Goal: Task Accomplishment & Management: Manage account settings

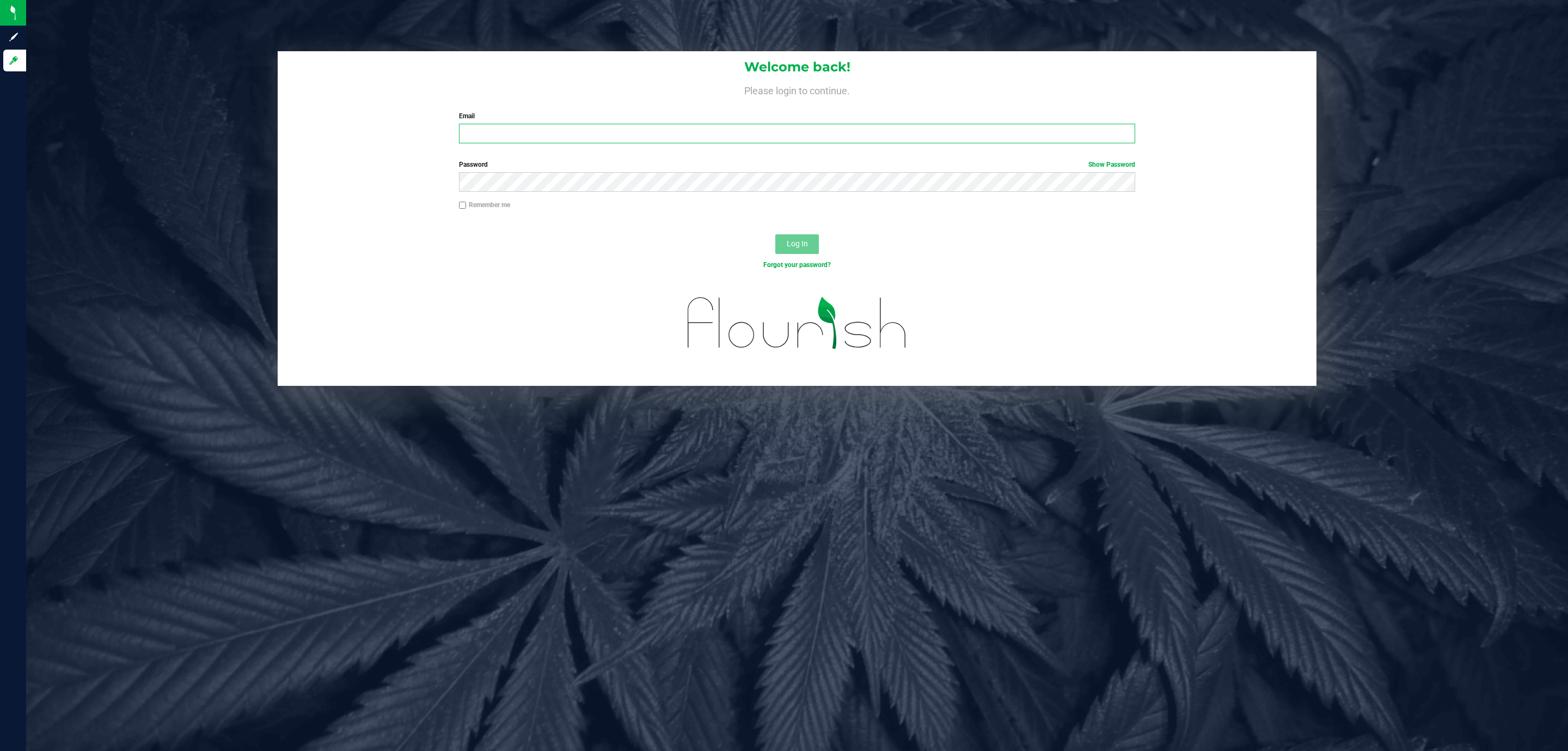
click at [564, 137] on input "Email" at bounding box center [797, 133] width 676 height 19
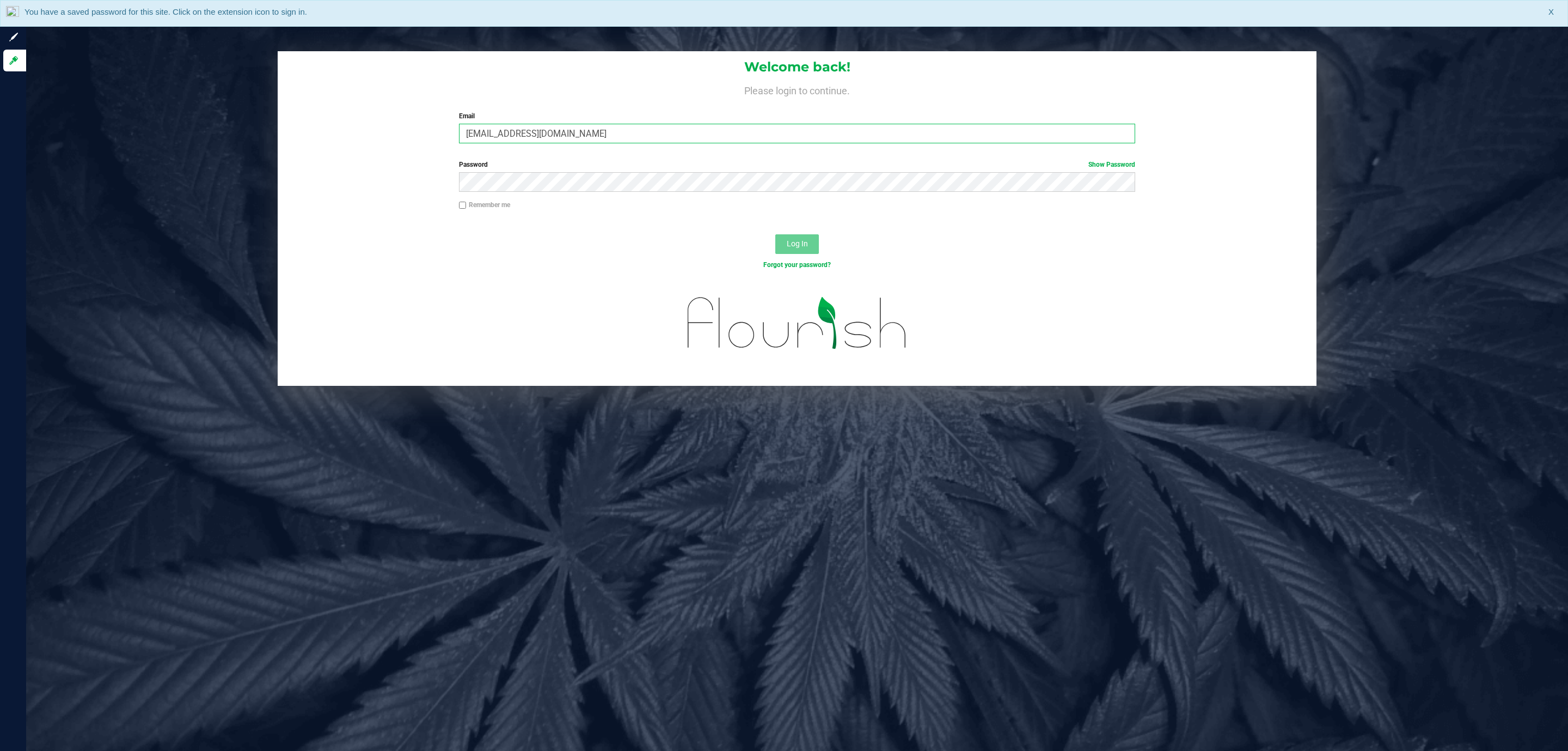
type input "sfrick@liveparallel.com"
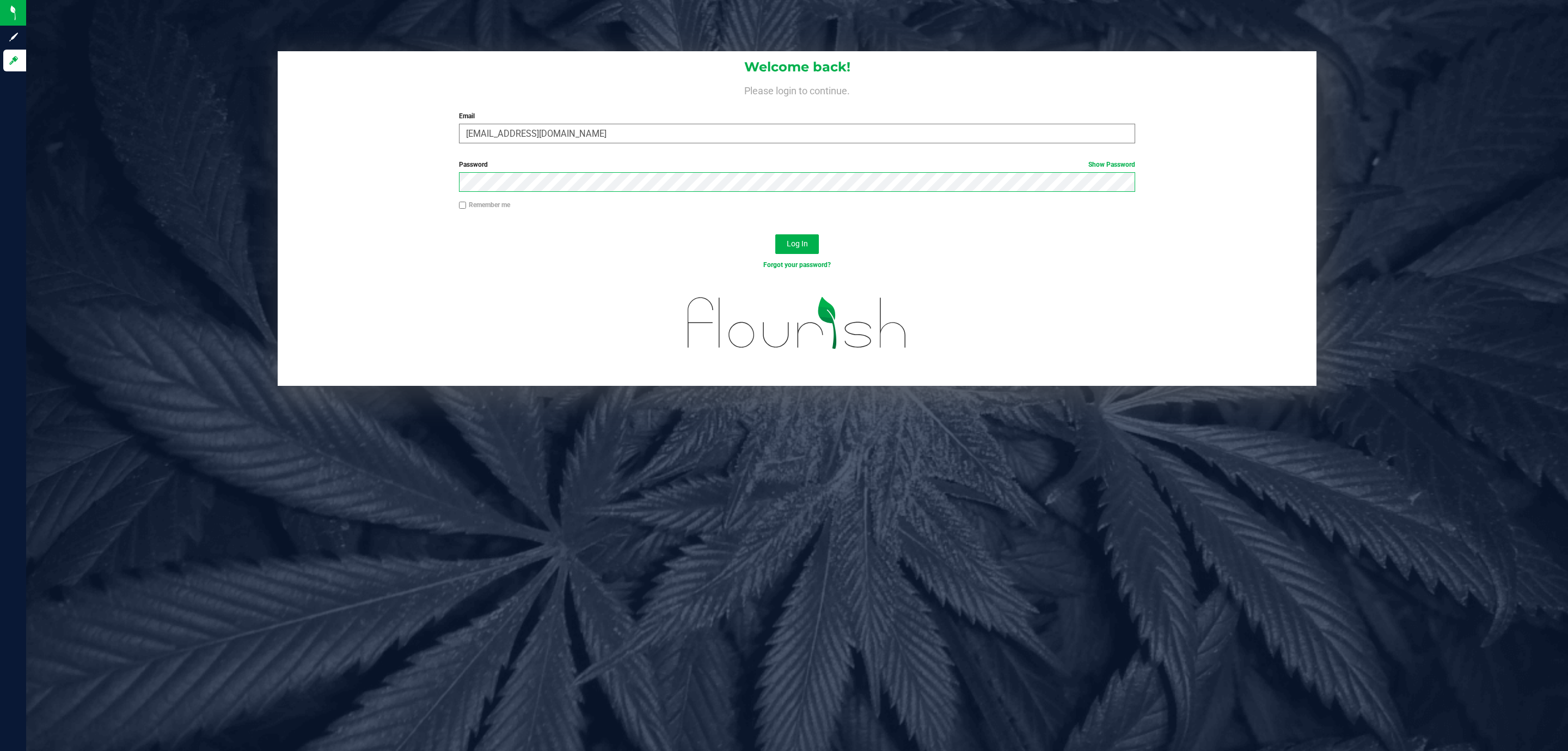
click at [775, 234] on button "Log In" at bounding box center [797, 244] width 44 height 19
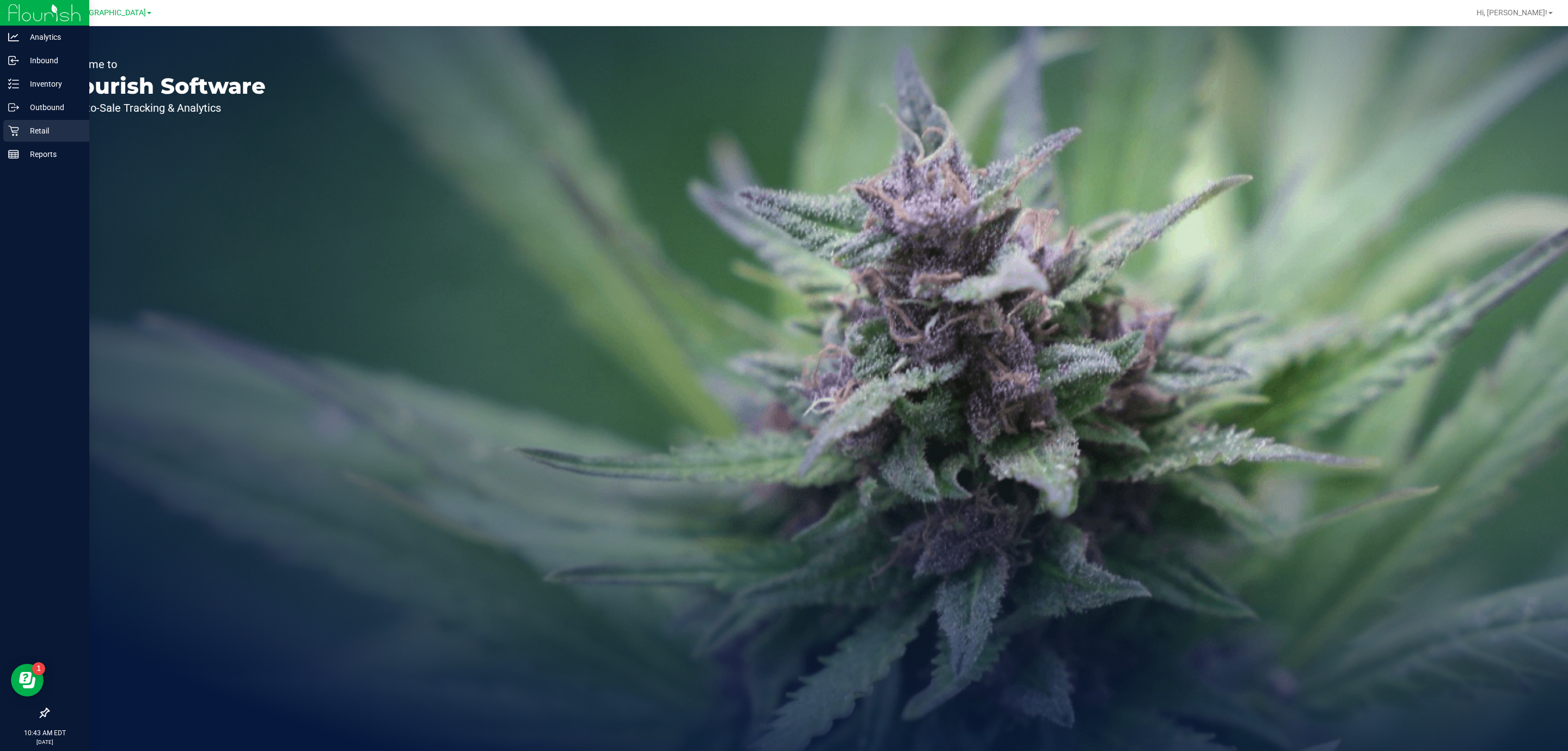
click at [27, 136] on p "Retail" at bounding box center [51, 130] width 65 height 13
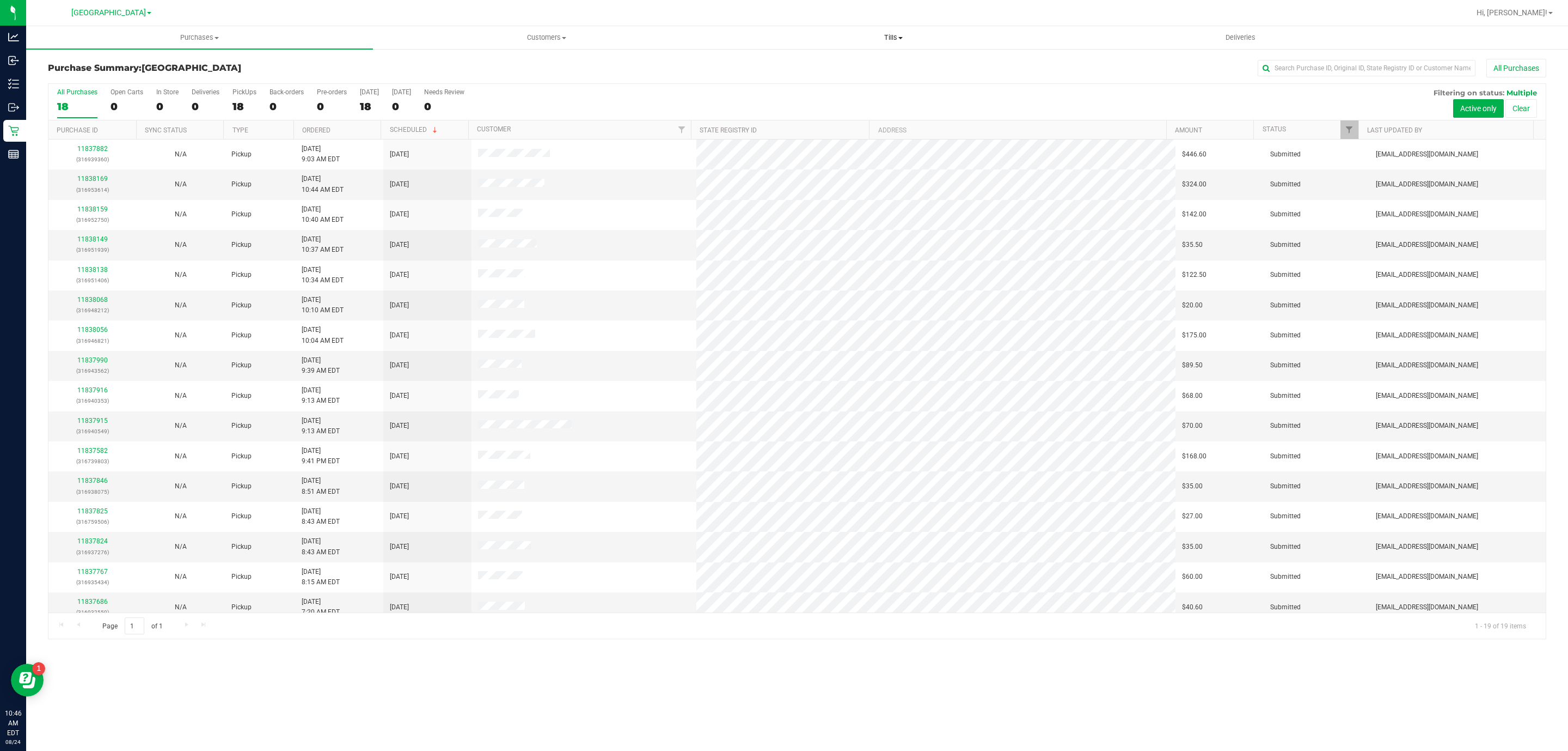
click at [897, 40] on span "Tills" at bounding box center [893, 38] width 346 height 10
click at [765, 65] on span "Manage tills" at bounding box center [756, 65] width 74 height 9
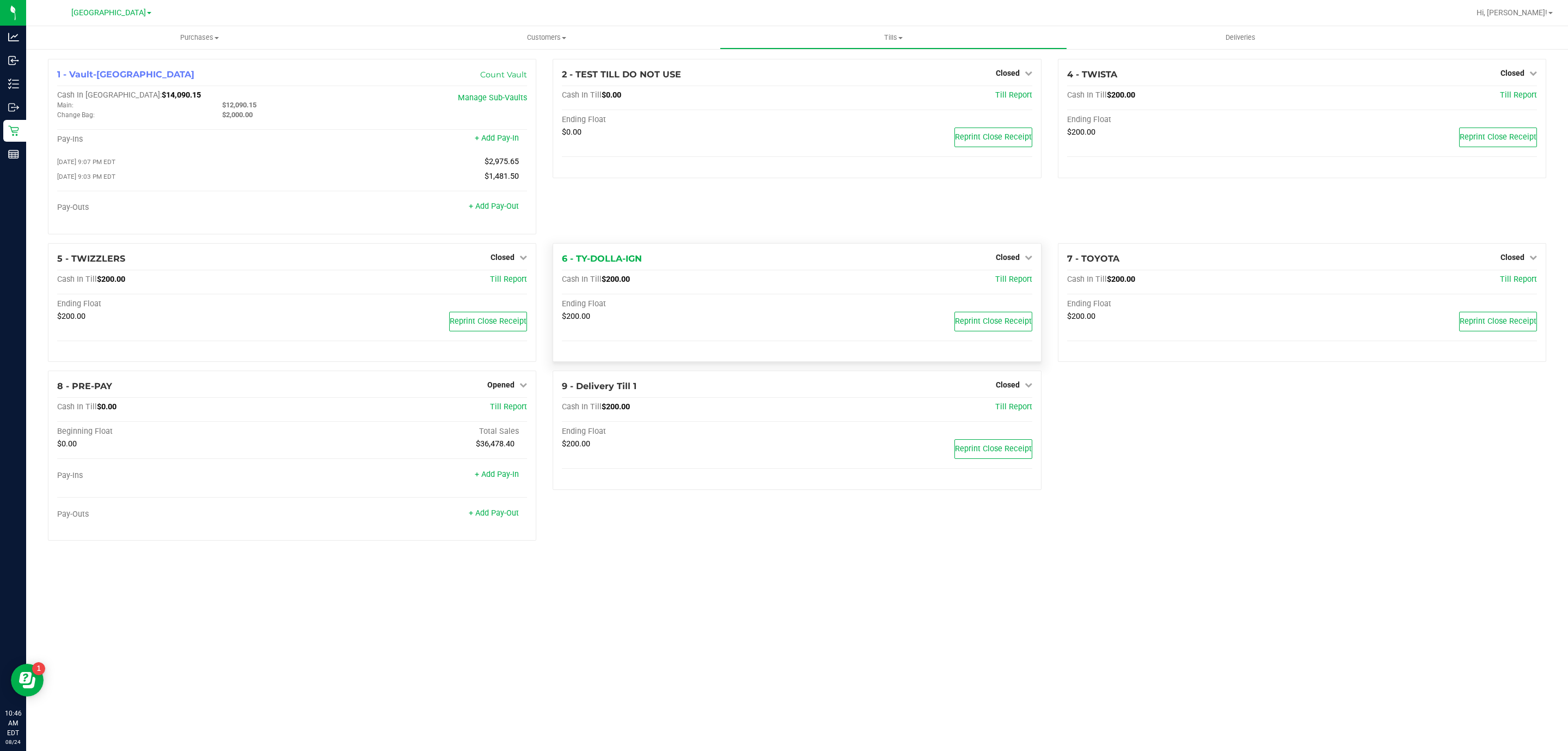
click at [1021, 264] on div "Closed" at bounding box center [1014, 256] width 37 height 13
click at [1012, 259] on span "Closed" at bounding box center [1007, 257] width 24 height 9
click at [996, 281] on link "Open Till" at bounding box center [1007, 280] width 29 height 9
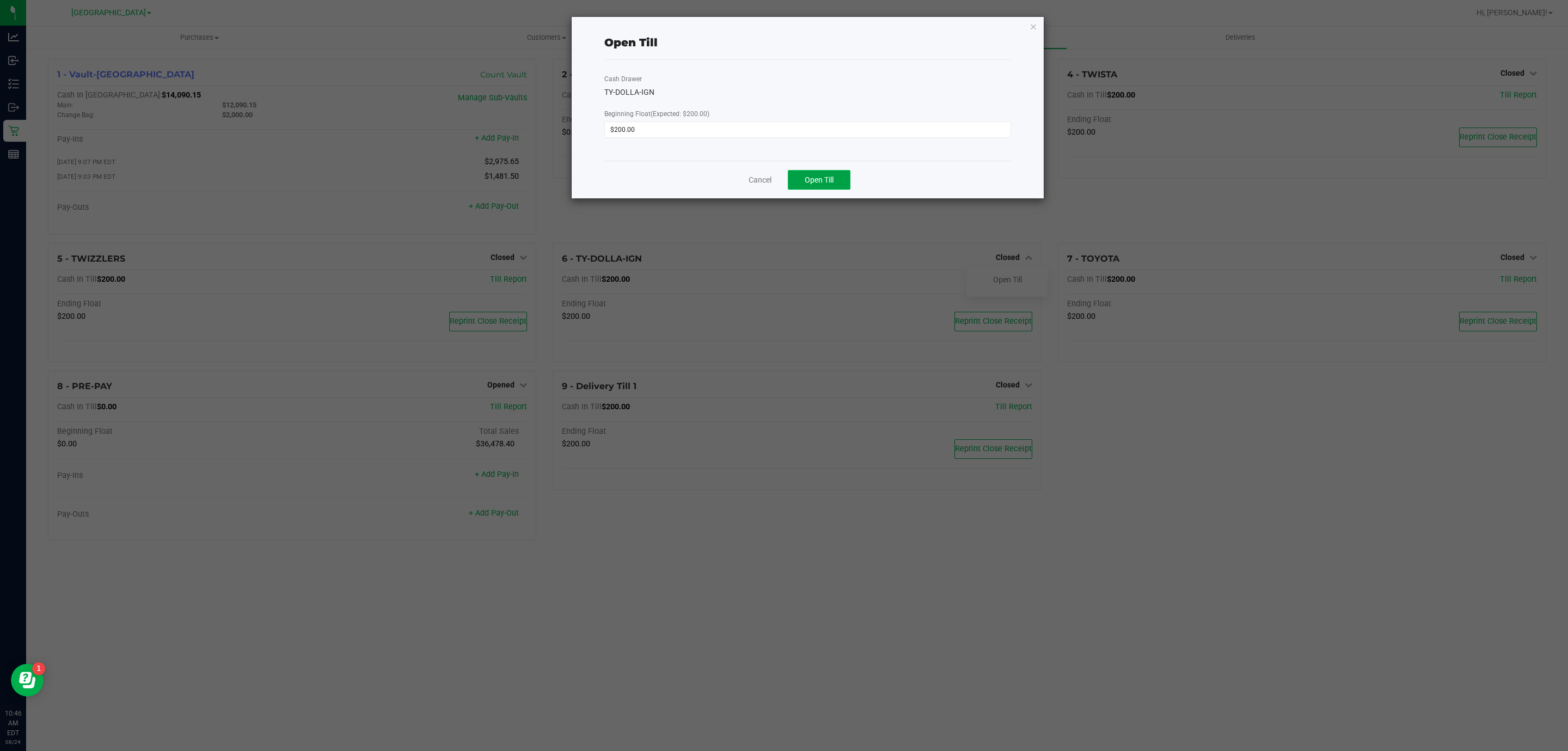
click at [825, 180] on span "Open Till" at bounding box center [819, 180] width 29 height 9
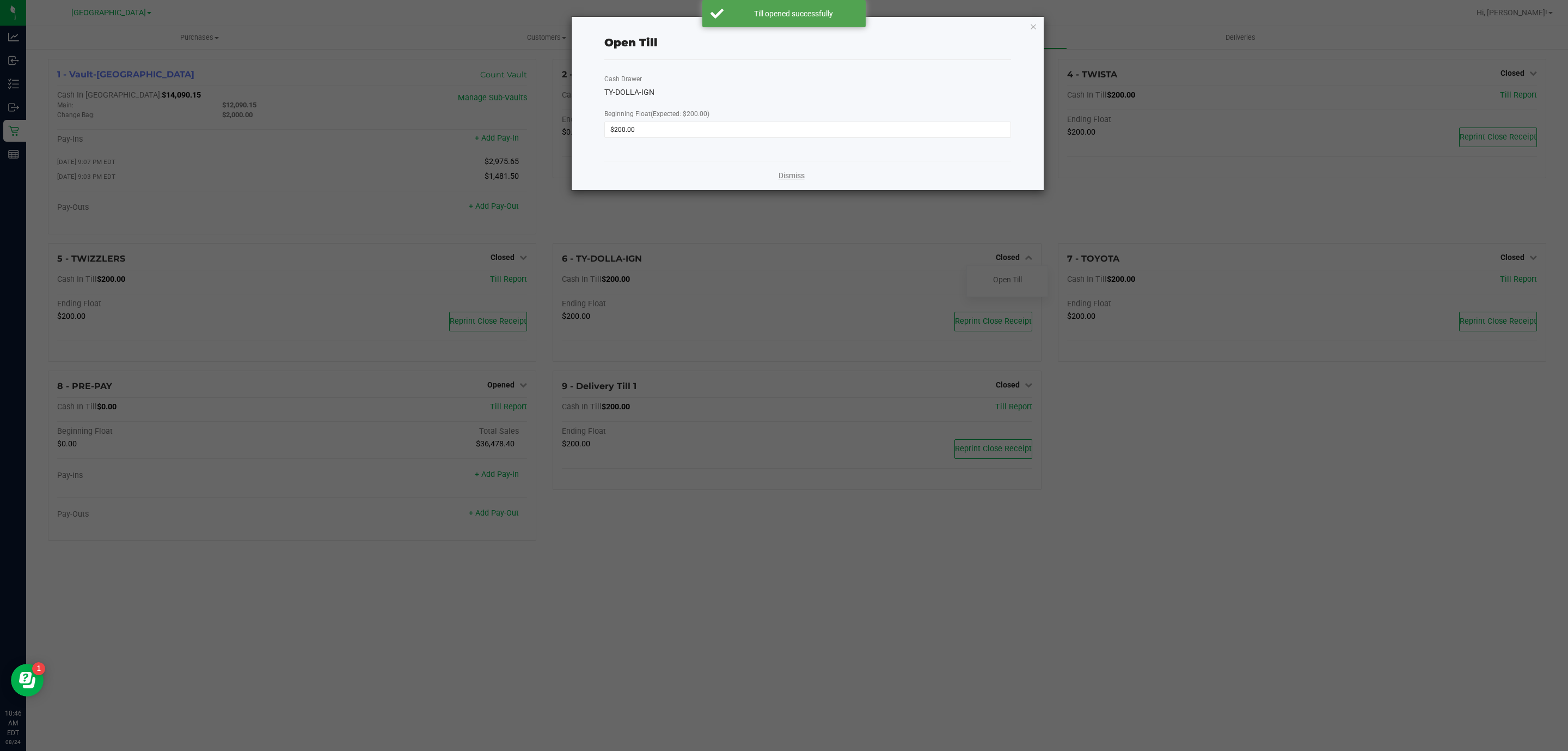
click at [786, 177] on link "Dismiss" at bounding box center [791, 175] width 26 height 12
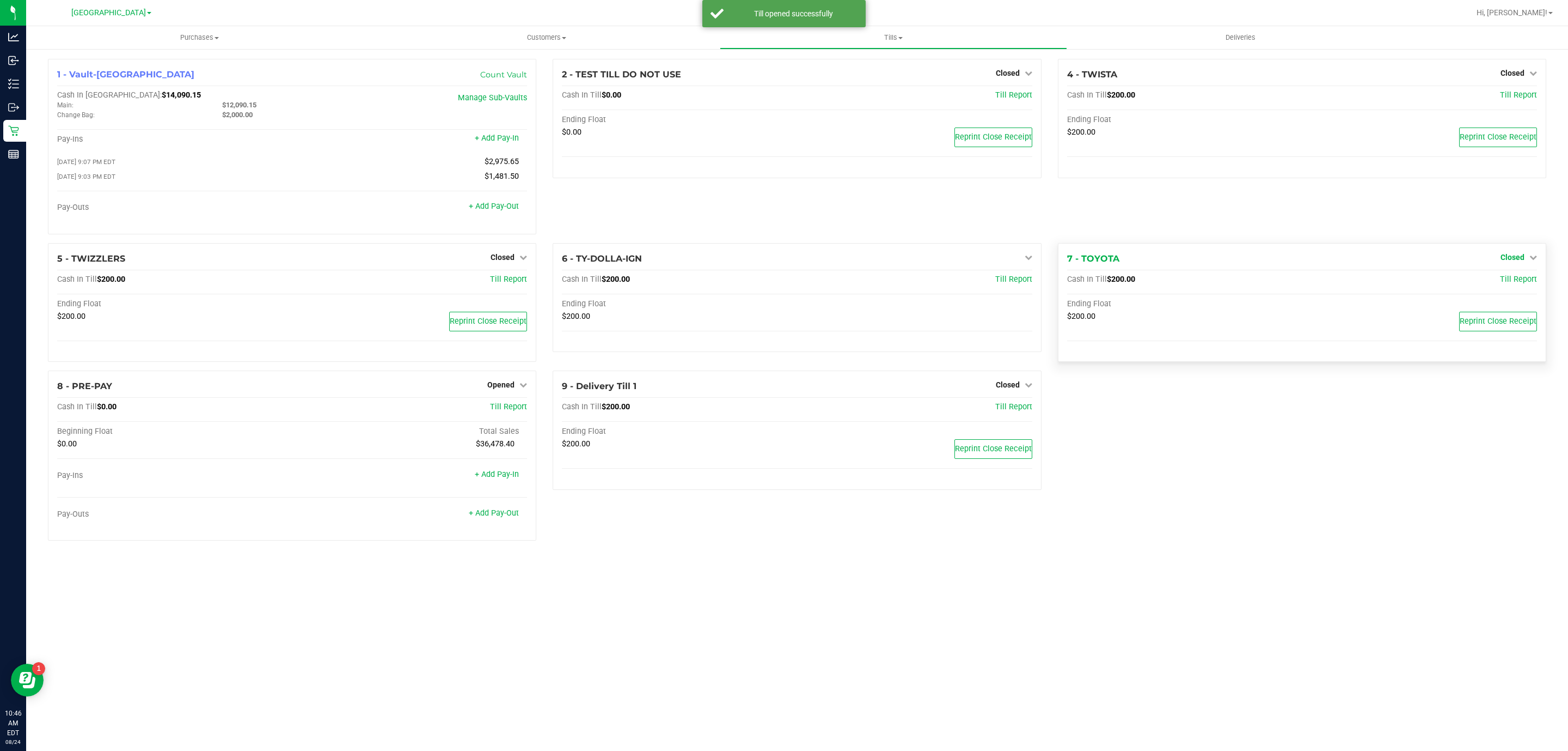
click at [1509, 261] on span "Closed" at bounding box center [1512, 257] width 24 height 9
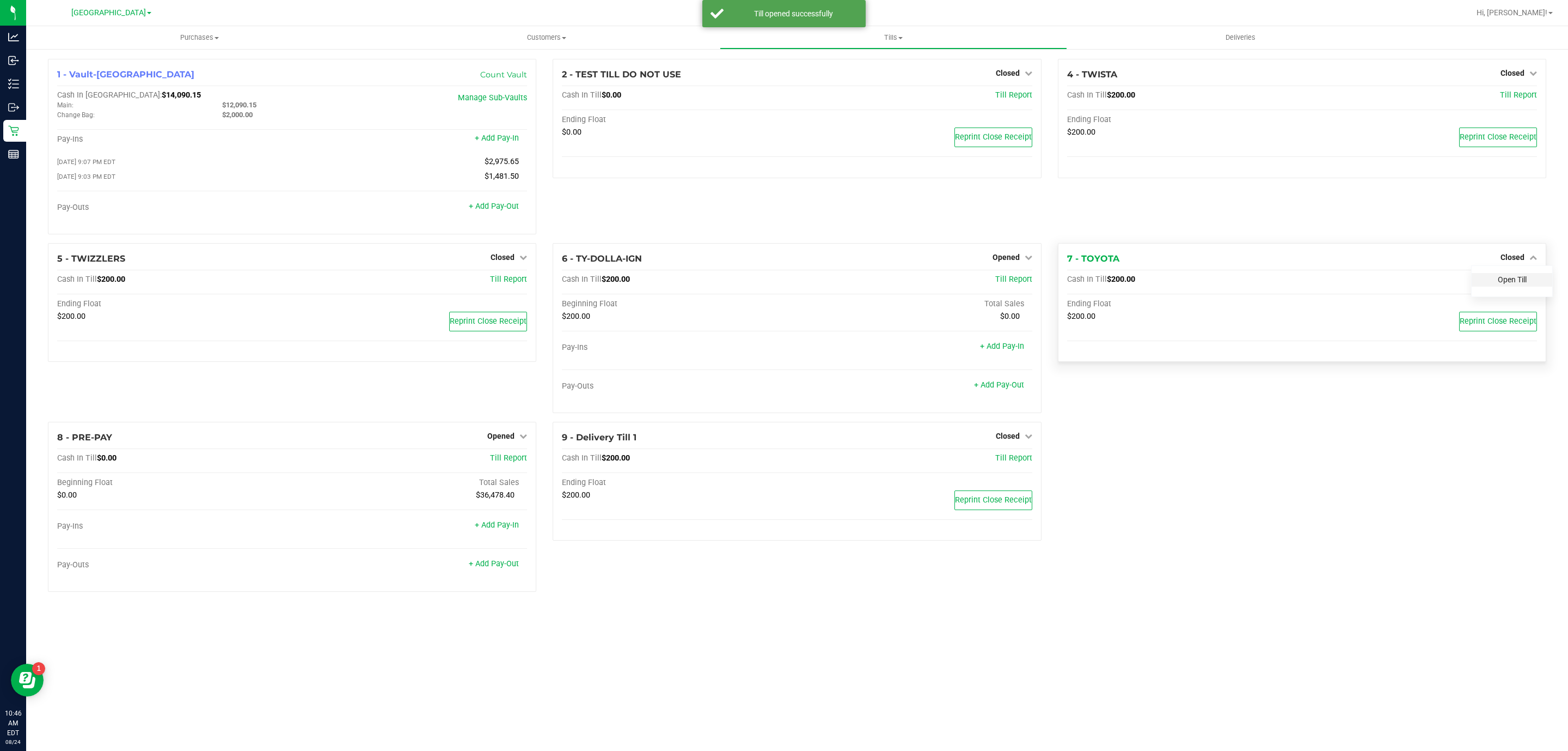
click at [1507, 278] on link "Open Till" at bounding box center [1512, 280] width 29 height 9
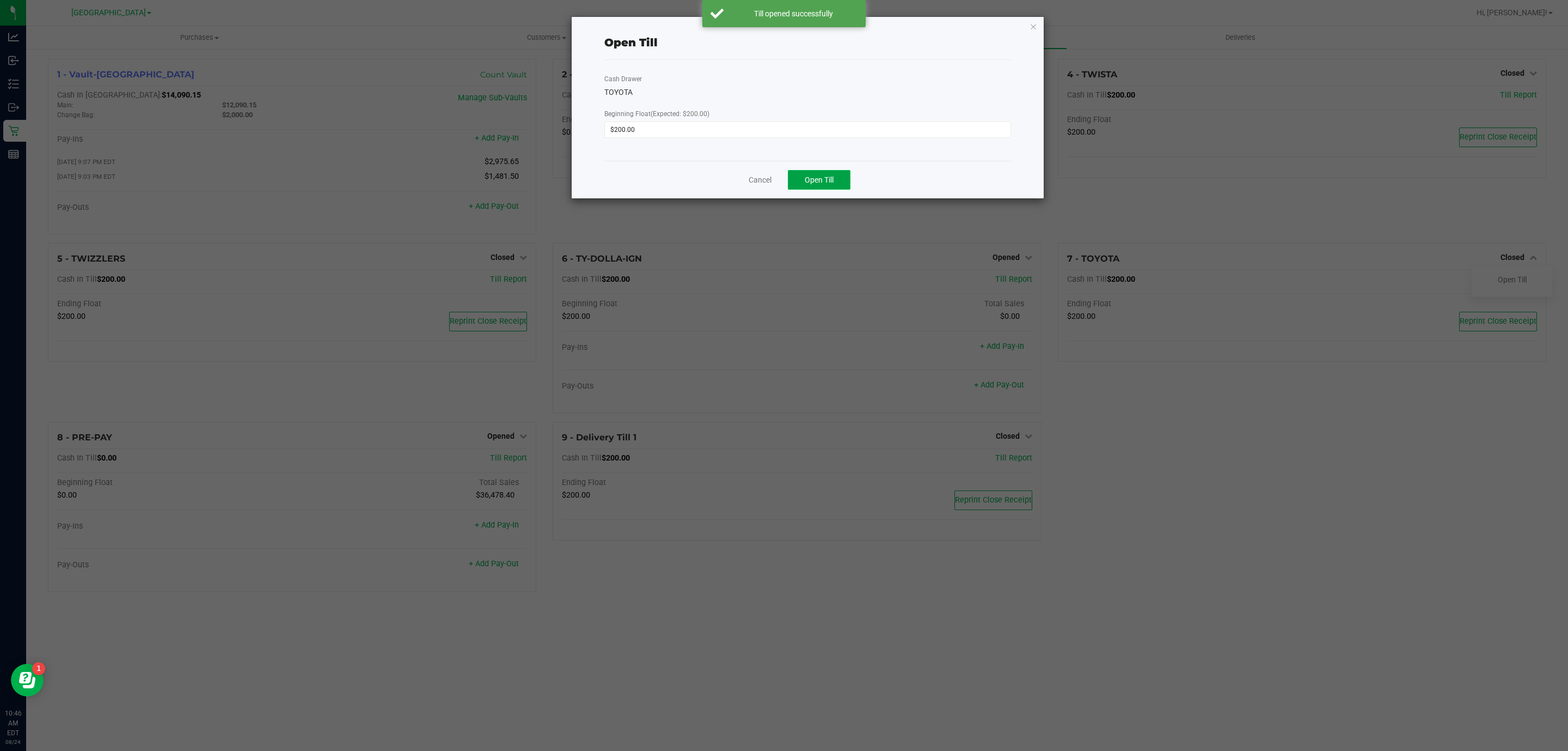
click at [808, 178] on span "Open Till" at bounding box center [819, 180] width 29 height 9
click at [1034, 29] on icon "button" at bounding box center [1033, 26] width 8 height 13
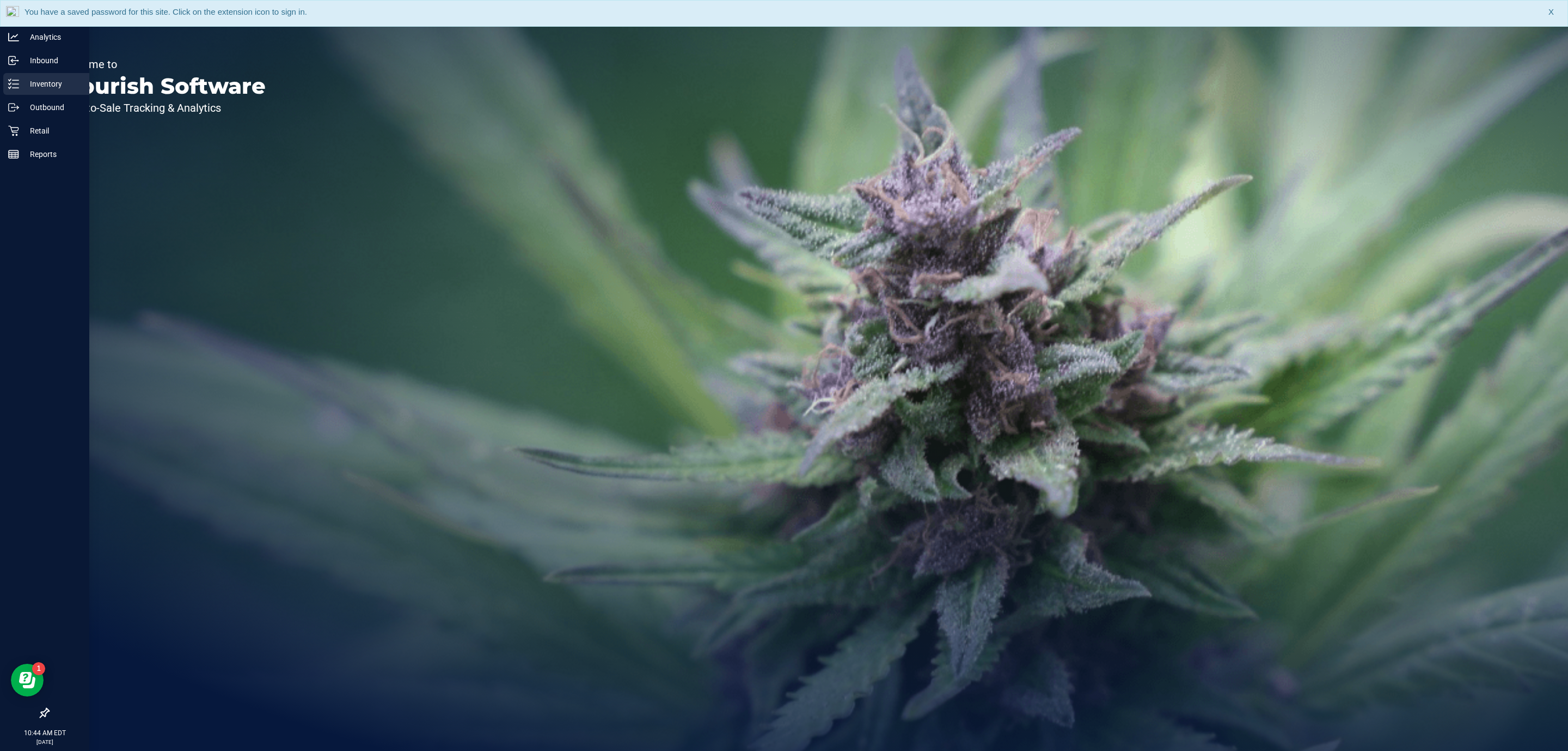
click at [5, 90] on div "Inventory" at bounding box center [46, 84] width 86 height 22
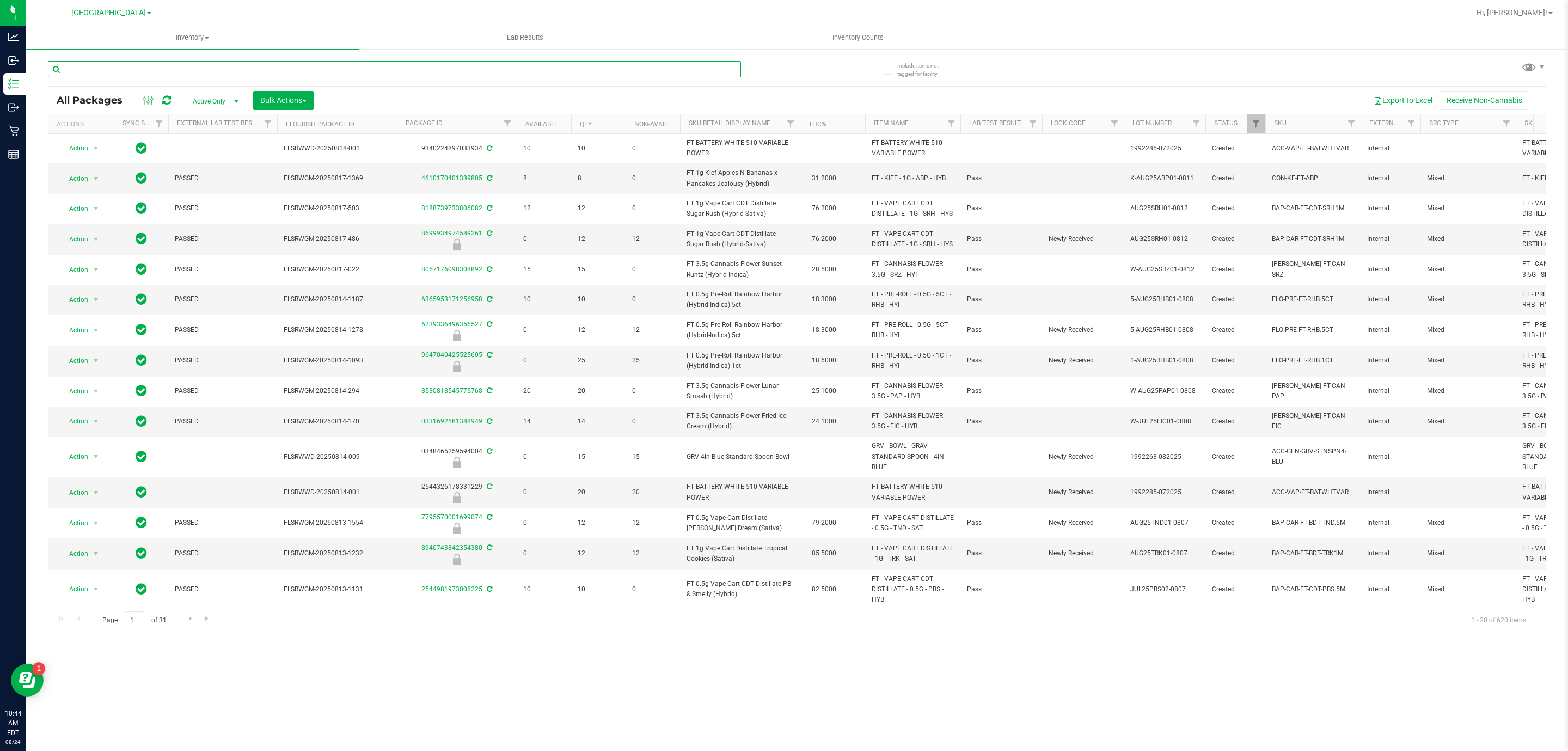
click at [256, 66] on input "text" at bounding box center [394, 69] width 693 height 16
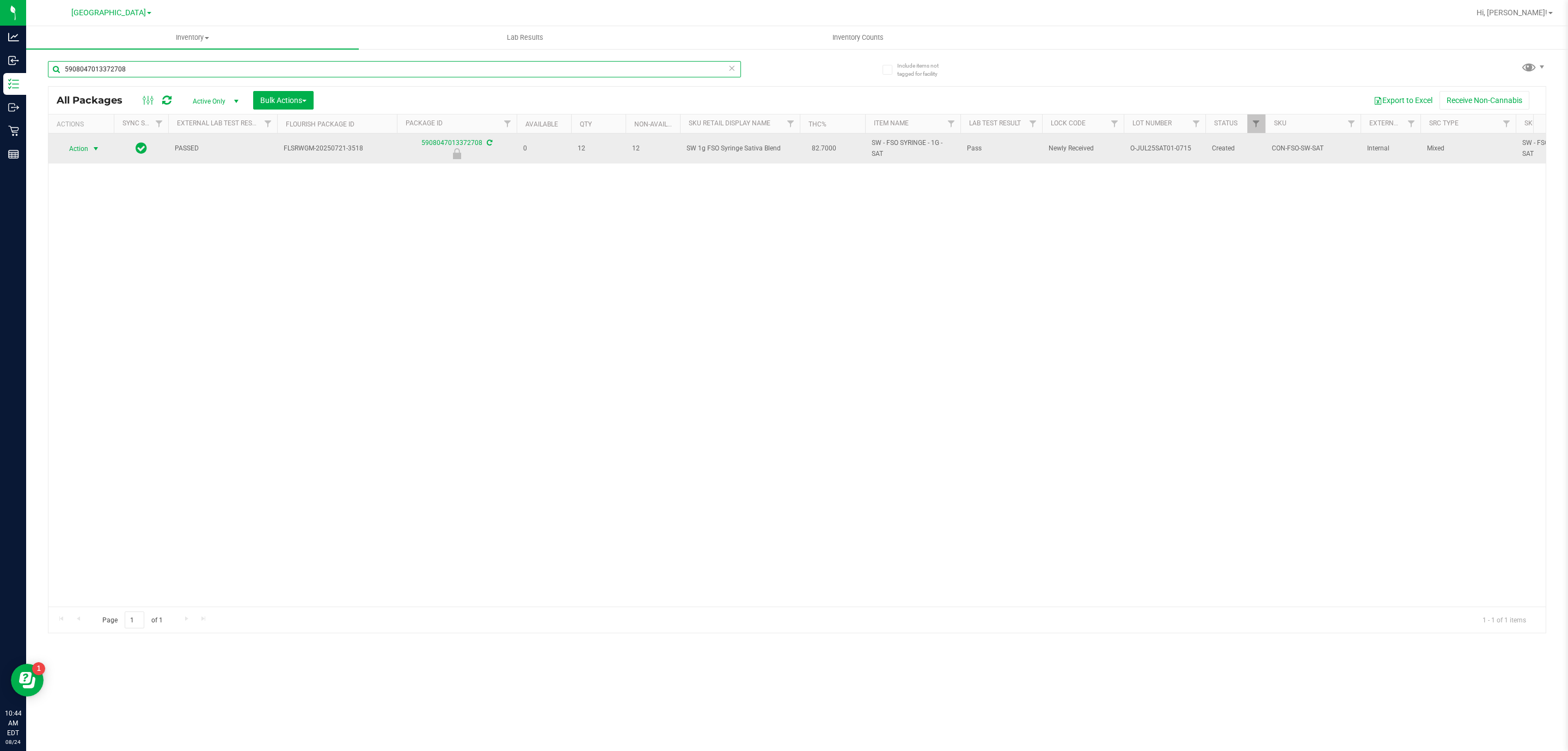
type input "5908047013372708"
click at [71, 146] on span "Action" at bounding box center [74, 149] width 29 height 15
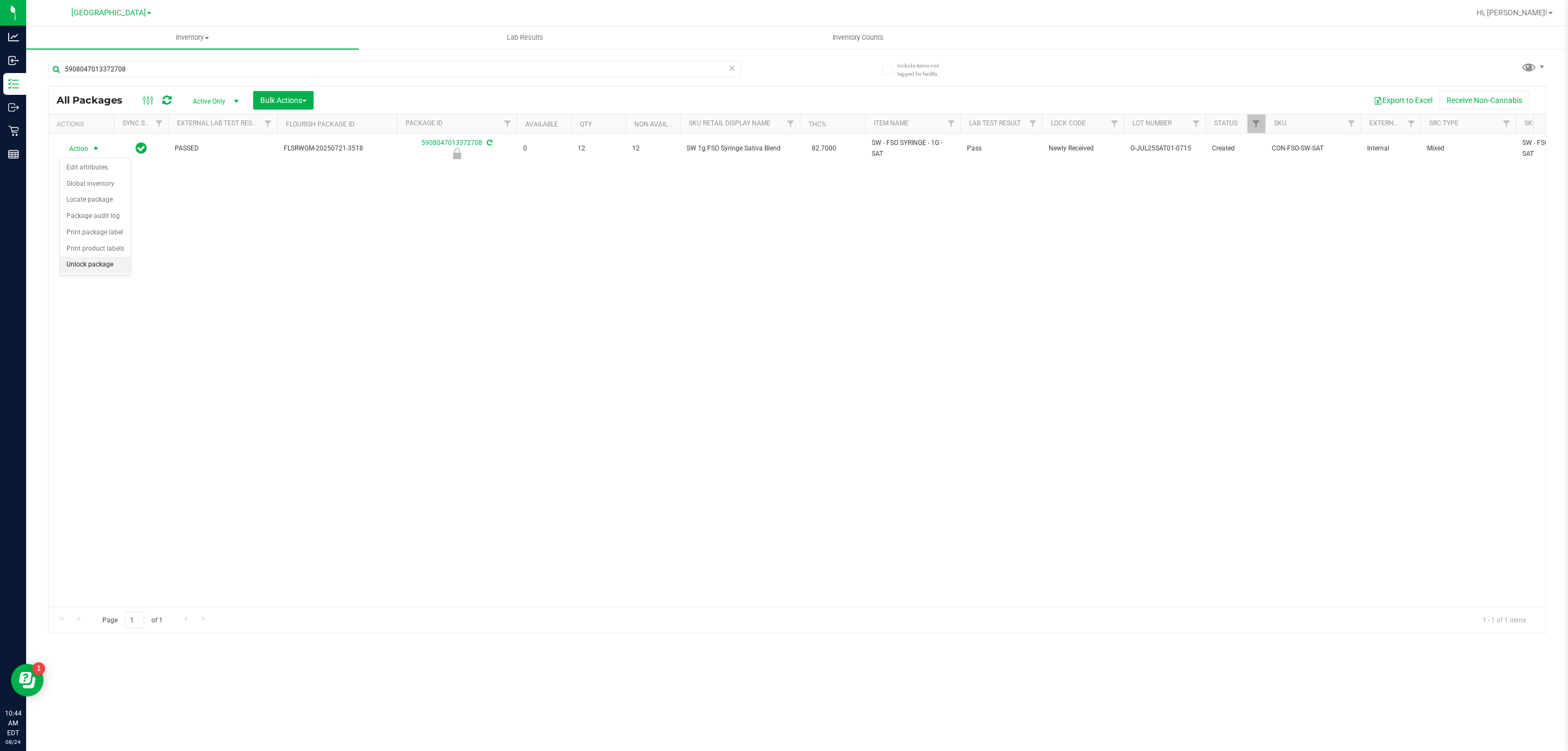
click at [86, 270] on li "Unlock package" at bounding box center [95, 264] width 71 height 16
click at [346, 260] on div "Action Action Adjust qty Create package Edit attributes Global inventory Locate…" at bounding box center [797, 370] width 1497 height 473
click at [411, 398] on div "Action Action Adjust qty Create package Edit attributes Global inventory Locate…" at bounding box center [797, 370] width 1497 height 473
